Goal: Task Accomplishment & Management: Manage account settings

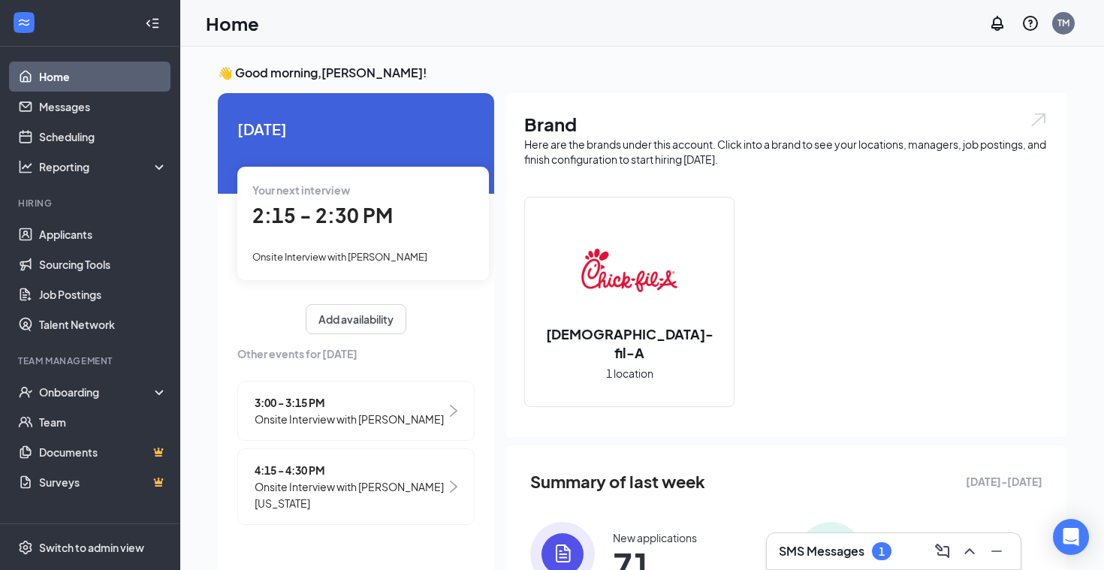
click at [839, 555] on h3 "SMS Messages" at bounding box center [821, 551] width 86 height 17
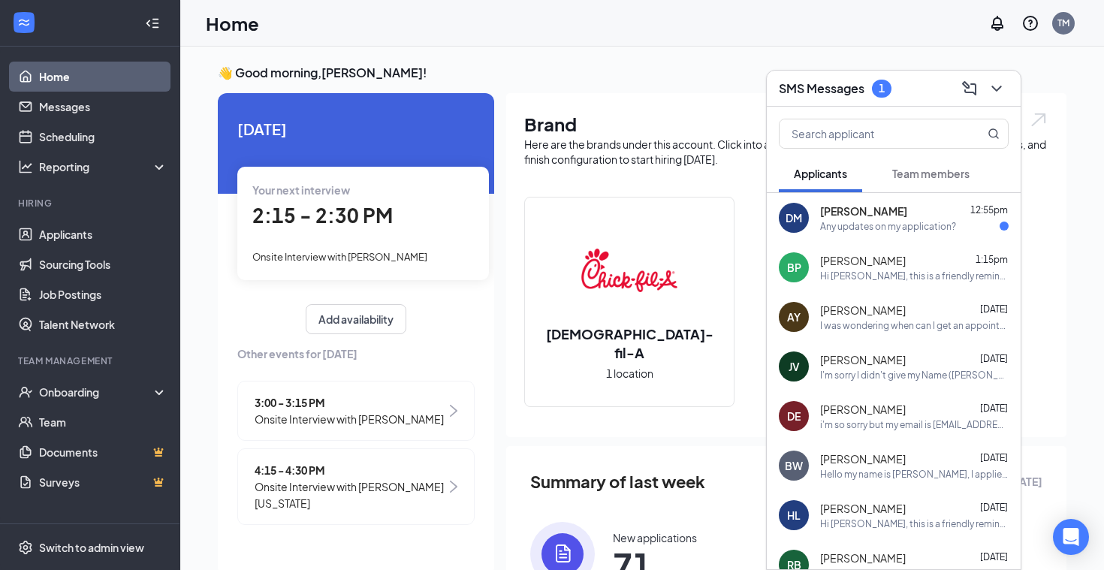
click at [848, 227] on div "Any updates on my application?" at bounding box center [888, 226] width 136 height 13
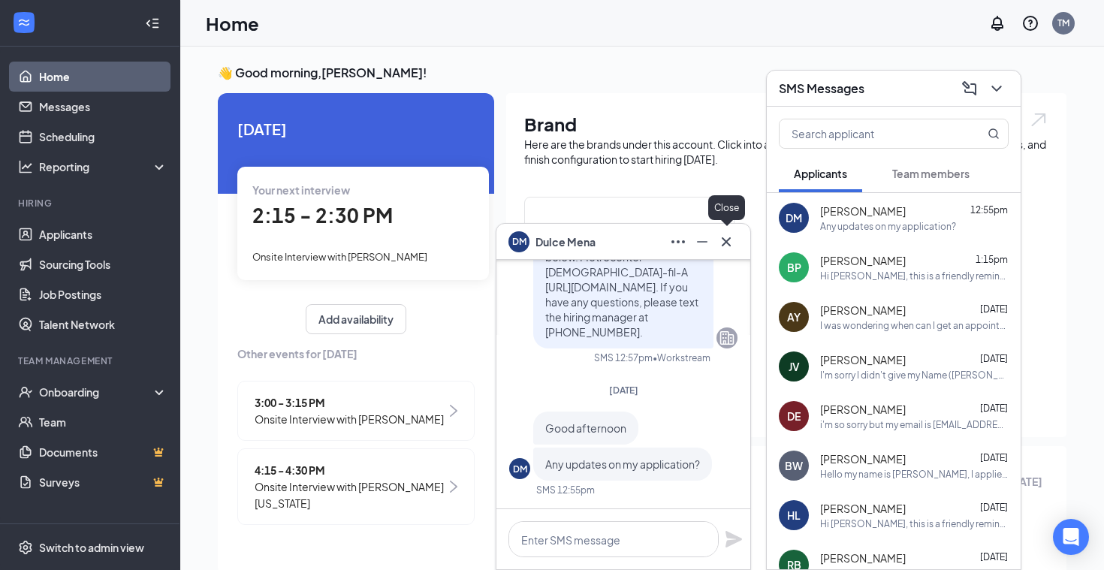
click at [732, 236] on icon "Cross" at bounding box center [726, 242] width 18 height 18
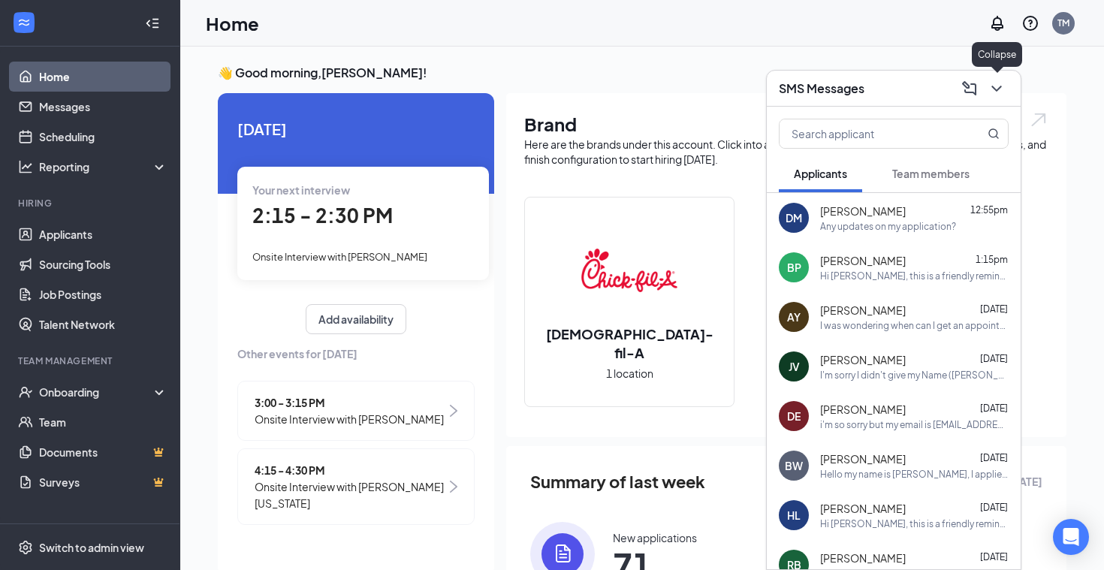
click at [1004, 89] on icon "ChevronDown" at bounding box center [996, 89] width 18 height 18
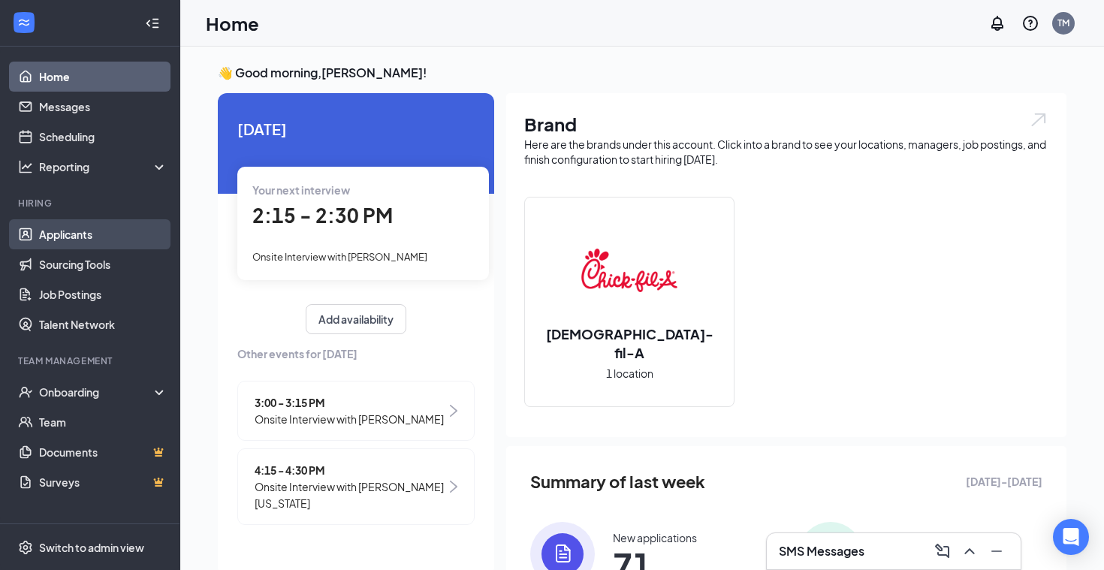
click at [122, 233] on link "Applicants" at bounding box center [103, 234] width 128 height 30
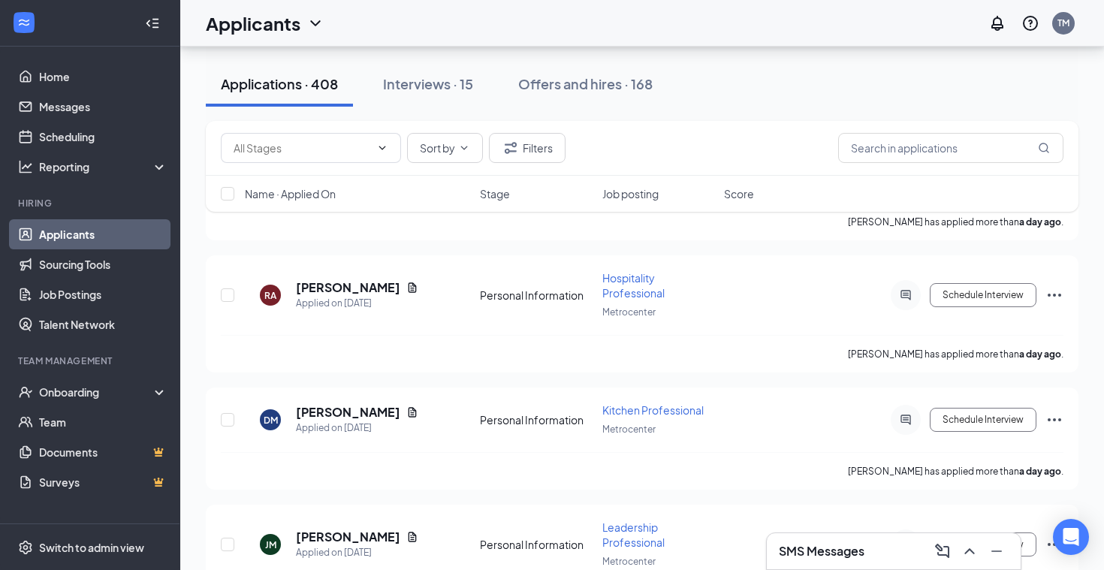
scroll to position [1813, 0]
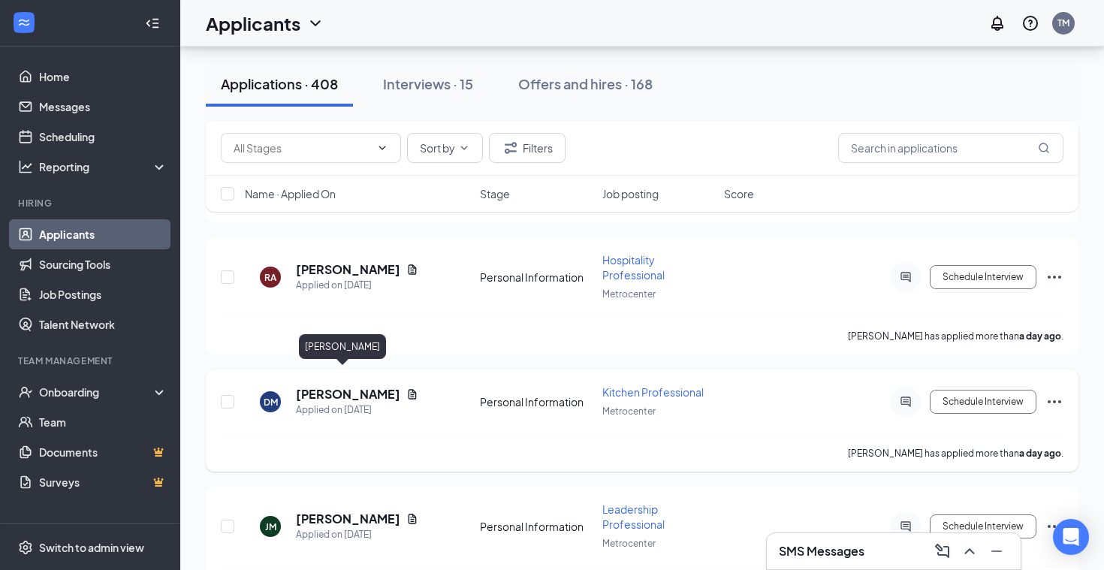
click at [345, 386] on h5 "[PERSON_NAME]" at bounding box center [348, 394] width 104 height 17
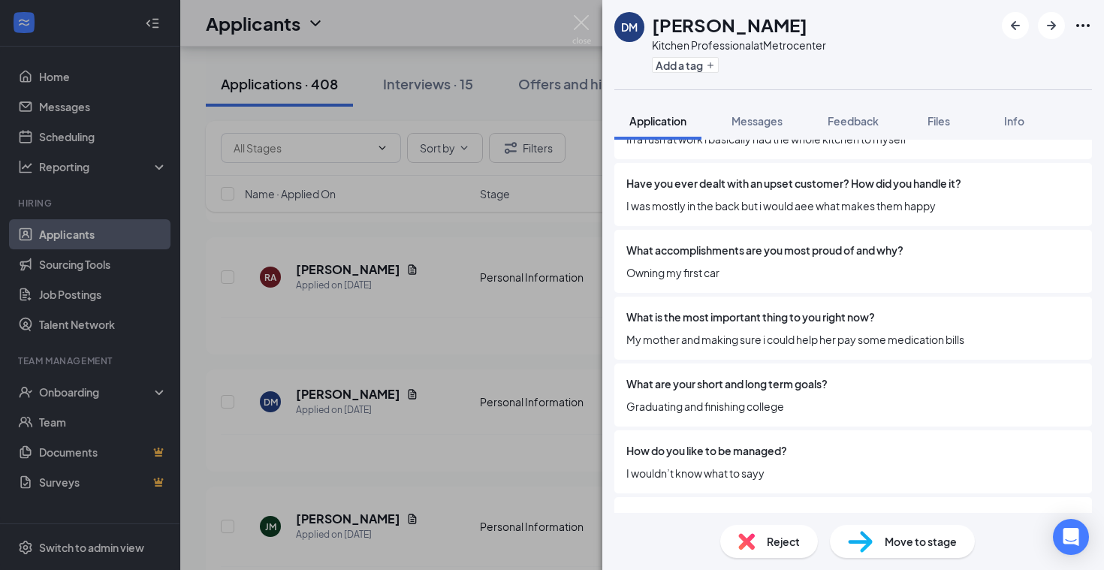
scroll to position [3164, 0]
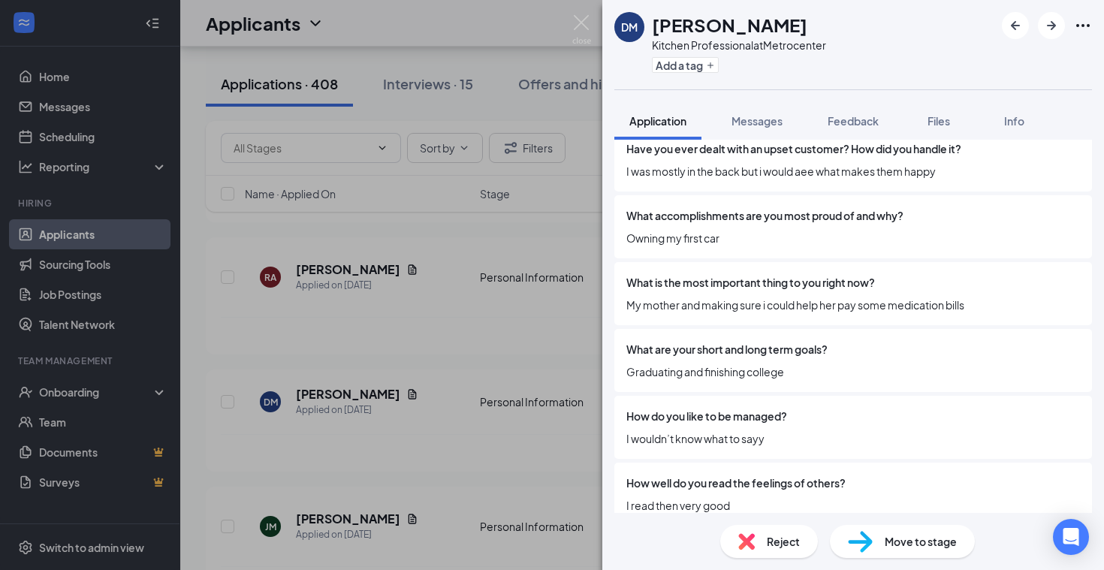
click at [554, 350] on div "[PERSON_NAME] Kitchen Professional at Metrocenter Add a tag Application Message…" at bounding box center [552, 285] width 1104 height 570
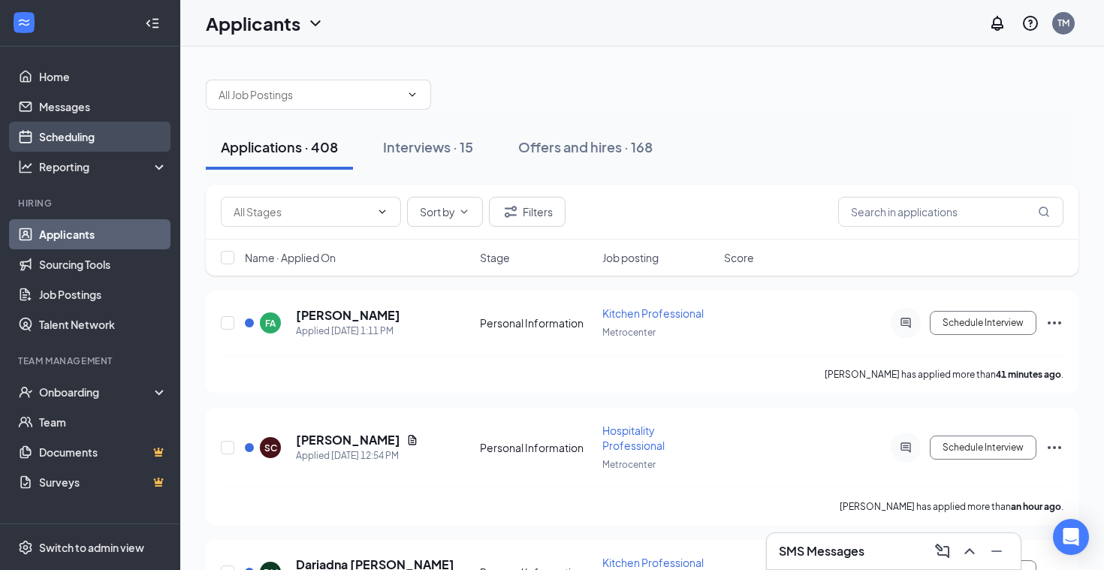
click at [82, 134] on link "Scheduling" at bounding box center [103, 137] width 128 height 30
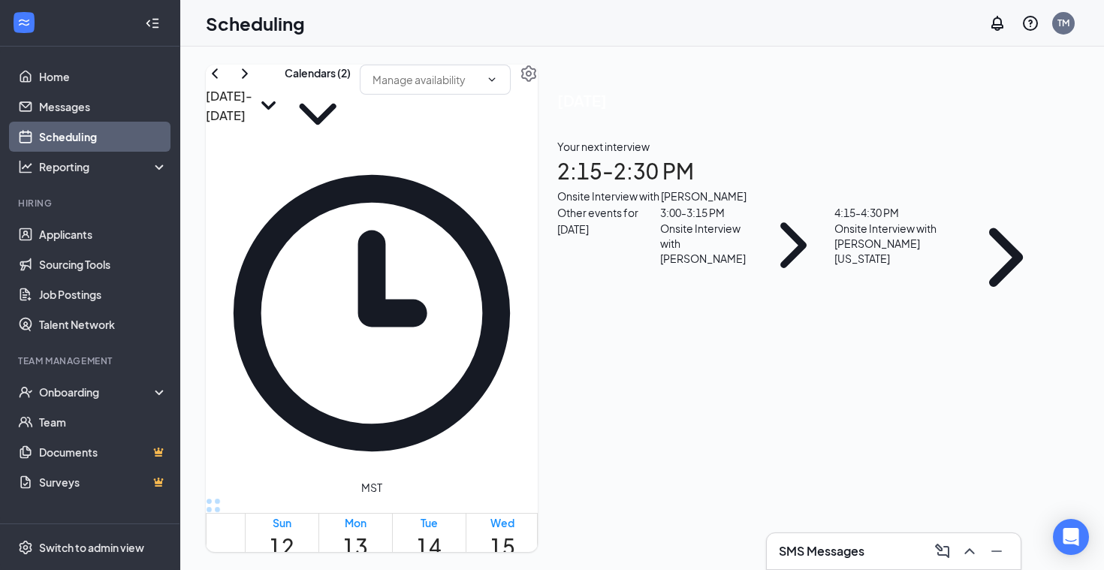
scroll to position [738, 0]
click at [378, 397] on td at bounding box center [502, 405] width 515 height 17
